Goal: Task Accomplishment & Management: Use online tool/utility

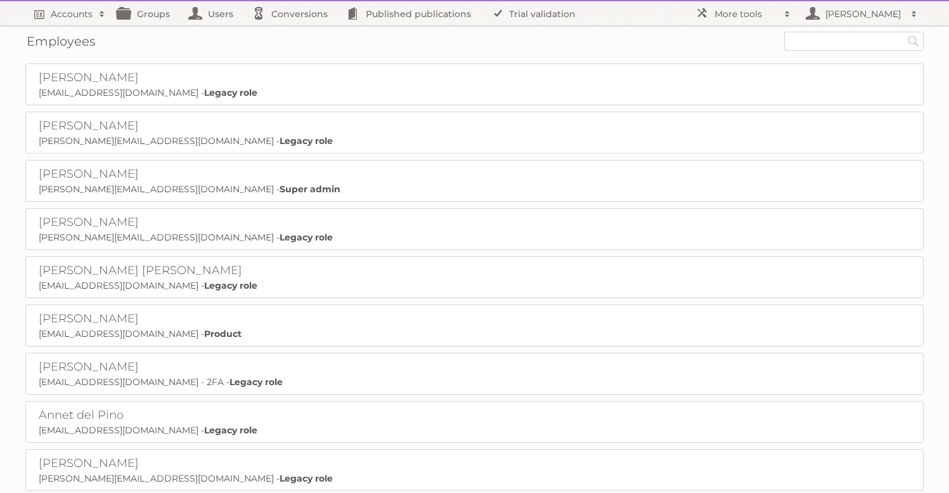
click at [65, 25] on div "Employees Search" at bounding box center [474, 41] width 899 height 32
click at [69, 19] on h2 "Accounts" at bounding box center [72, 14] width 42 height 13
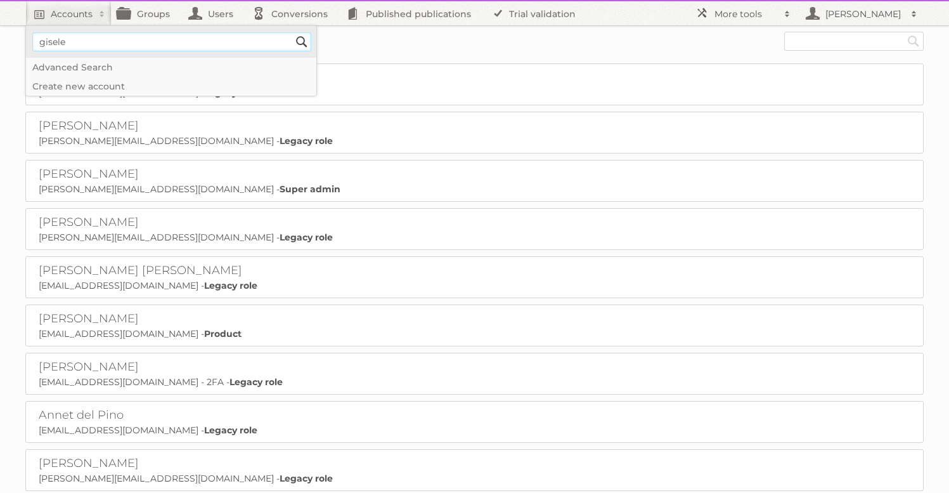
type input"] "gisele"
click at [292, 32] on input "Search" at bounding box center [301, 41] width 19 height 19
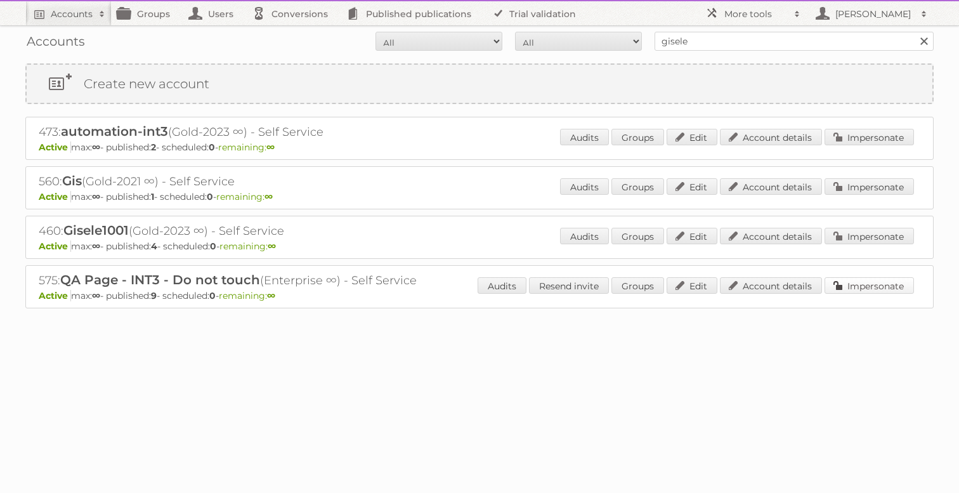
click at [859, 287] on link "Impersonate" at bounding box center [868, 285] width 89 height 16
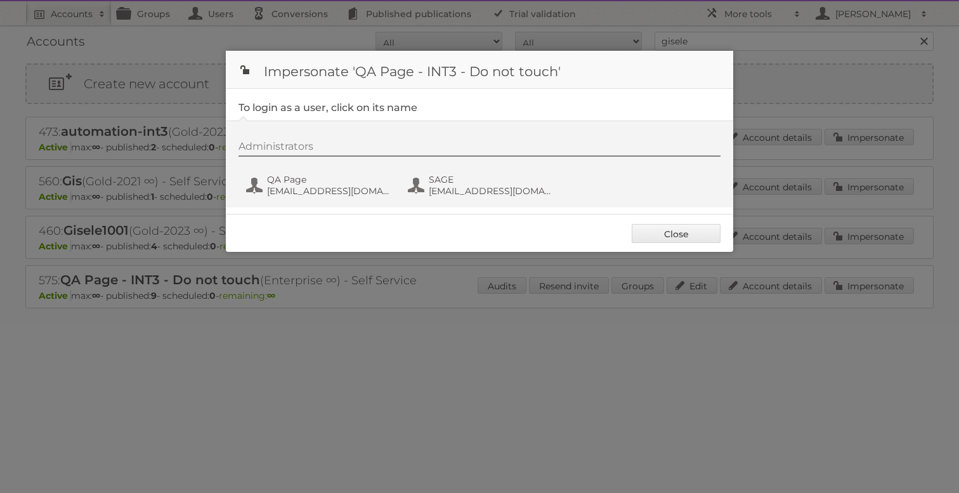
click at [290, 170] on div "Administrators QA Page [EMAIL_ADDRESS][DOMAIN_NAME] SAGE [EMAIL_ADDRESS][DOMAIN…" at bounding box center [485, 170] width 495 height 61
click at [289, 184] on span "QA Page" at bounding box center [328, 179] width 123 height 11
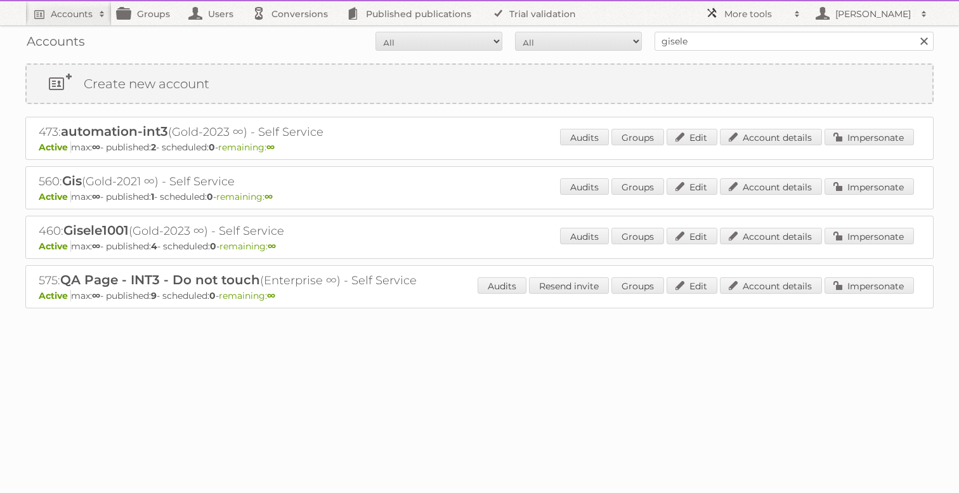
click at [765, 20] on link "More tools" at bounding box center [753, 13] width 108 height 24
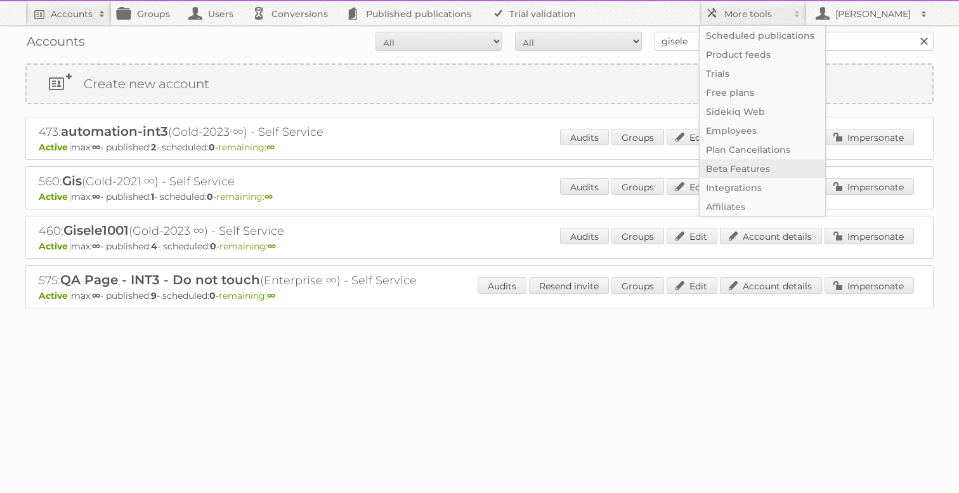
click at [745, 174] on link "Beta Features" at bounding box center [762, 168] width 126 height 19
